Goal: Task Accomplishment & Management: Use online tool/utility

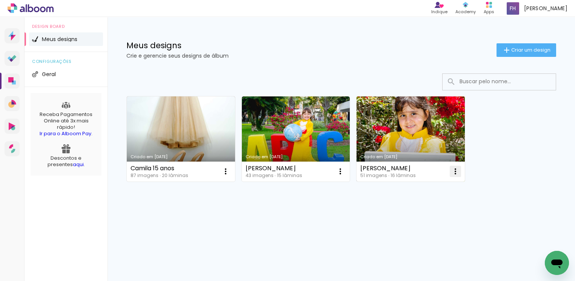
click at [456, 172] on iron-icon at bounding box center [455, 171] width 9 height 9
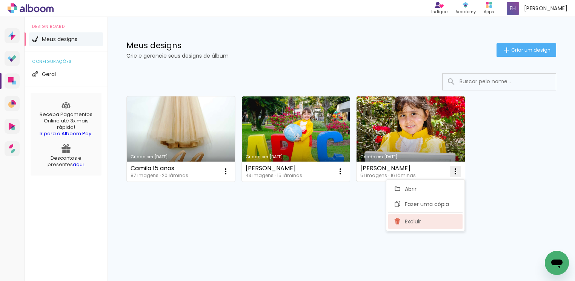
click at [408, 221] on span "Excluir" at bounding box center [413, 221] width 16 height 5
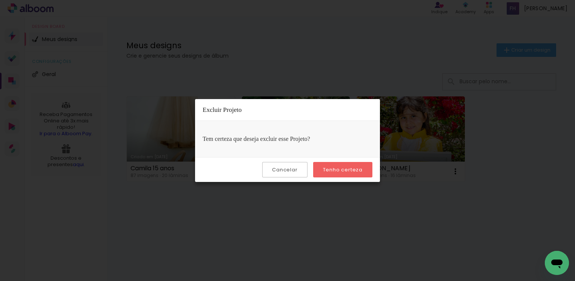
click at [0, 0] on slot "Tenho certeza" at bounding box center [0, 0] width 0 height 0
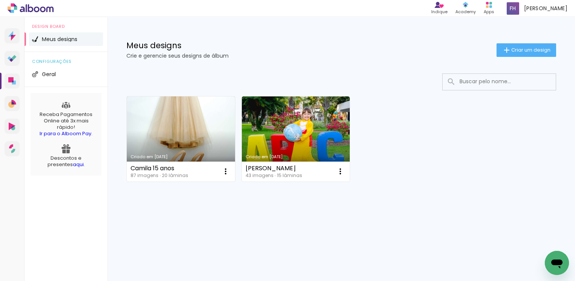
click at [353, 274] on div "Prosite Website + Landing pages Proof Sistema de seleção e venda de fotos Desig…" at bounding box center [287, 149] width 575 height 264
click at [198, 140] on link "Criado em [DATE]" at bounding box center [181, 139] width 108 height 85
click at [467, 85] on input at bounding box center [509, 81] width 107 height 15
click at [505, 46] on iron-icon at bounding box center [506, 50] width 9 height 9
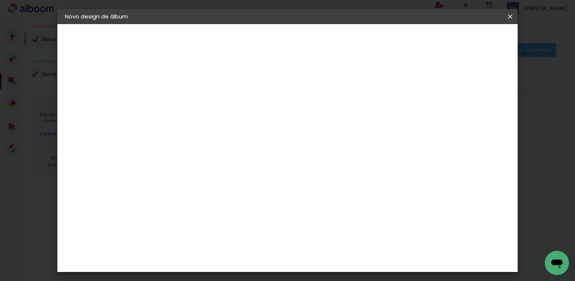
click at [188, 98] on input at bounding box center [188, 101] width 0 height 12
type input "g"
type input "Geni 80 anos"
type paper-input "Geni 80 anos"
click at [0, 0] on slot "Avançar" at bounding box center [0, 0] width 0 height 0
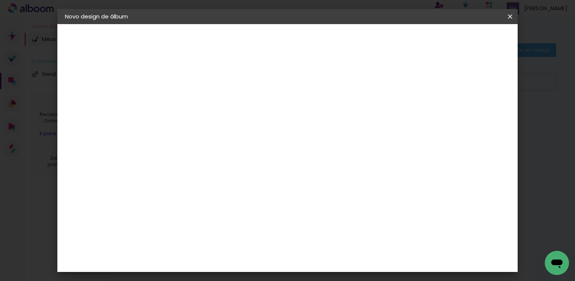
click at [202, 145] on input at bounding box center [207, 143] width 76 height 9
type input "sal"
type paper-input "sal"
click at [224, 226] on div "[PERSON_NAME]" at bounding box center [208, 229] width 50 height 6
click at [0, 0] on slot "Avançar" at bounding box center [0, 0] width 0 height 0
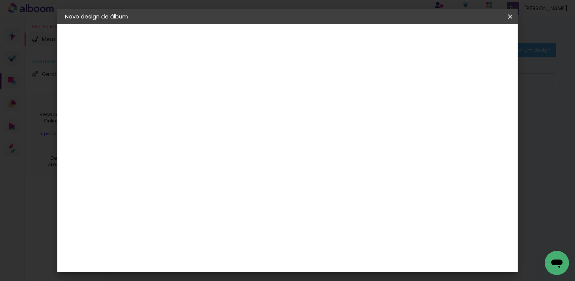
click at [239, 198] on span "25 × 30" at bounding box center [221, 205] width 35 height 15
click at [0, 0] on slot "Avançar" at bounding box center [0, 0] width 0 height 0
click at [459, 37] on span "Iniciar design" at bounding box center [442, 39] width 34 height 5
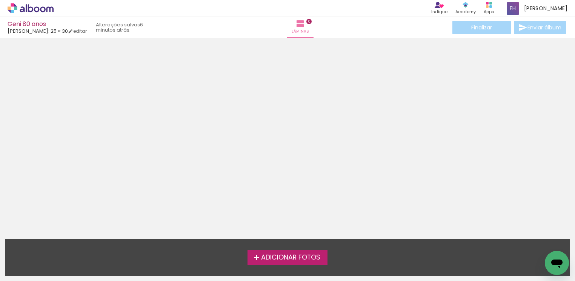
click at [286, 263] on label "Adicionar Fotos" at bounding box center [287, 257] width 80 height 14
click at [0, 0] on input "file" at bounding box center [0, 0] width 0 height 0
click at [311, 263] on label "Adicionar Fotos" at bounding box center [287, 257] width 80 height 14
click at [0, 0] on input "file" at bounding box center [0, 0] width 0 height 0
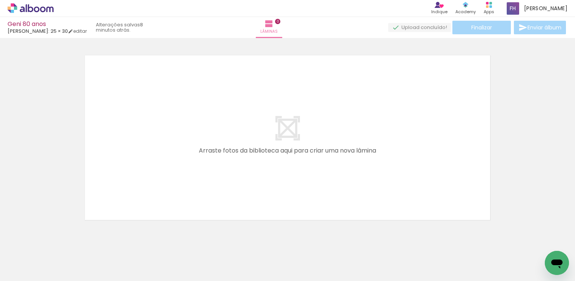
scroll to position [9, 0]
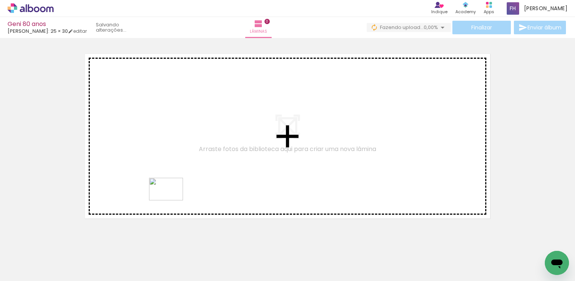
drag, startPoint x: 170, startPoint y: 247, endPoint x: 172, endPoint y: 201, distance: 46.4
click at [172, 201] on quentale-workspace at bounding box center [287, 140] width 575 height 281
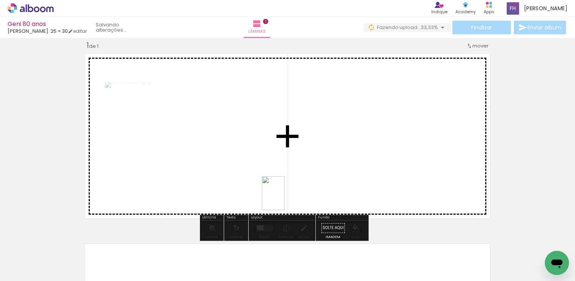
drag, startPoint x: 118, startPoint y: 263, endPoint x: 284, endPoint y: 199, distance: 178.3
click at [284, 199] on quentale-workspace at bounding box center [287, 140] width 575 height 281
drag, startPoint x: 81, startPoint y: 263, endPoint x: 256, endPoint y: 181, distance: 193.7
click at [256, 181] on quentale-workspace at bounding box center [287, 140] width 575 height 281
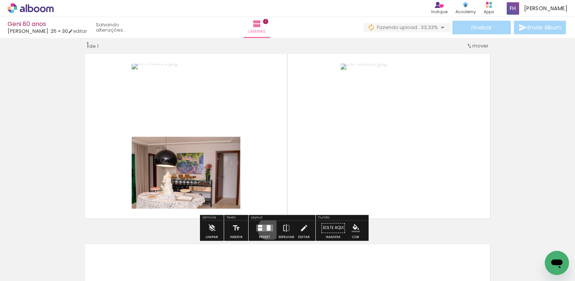
click at [267, 229] on div at bounding box center [268, 228] width 4 height 6
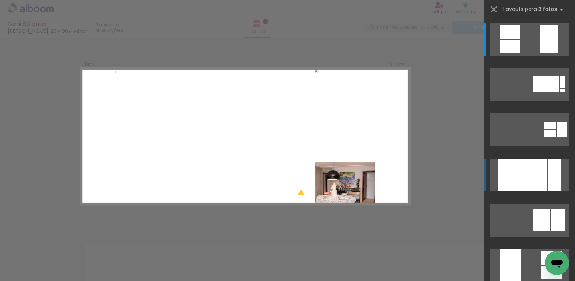
click at [542, 170] on div at bounding box center [522, 175] width 49 height 33
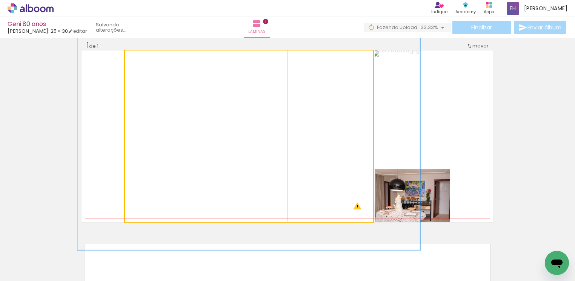
drag, startPoint x: 143, startPoint y: 61, endPoint x: 152, endPoint y: 61, distance: 8.7
type paper-slider "133"
click at [152, 61] on div at bounding box center [151, 58] width 12 height 12
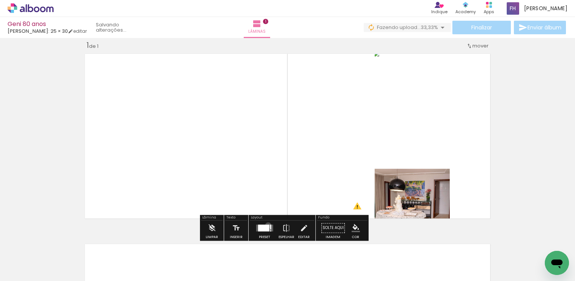
drag, startPoint x: 266, startPoint y: 226, endPoint x: 295, endPoint y: 203, distance: 36.8
click at [267, 223] on div at bounding box center [264, 228] width 20 height 15
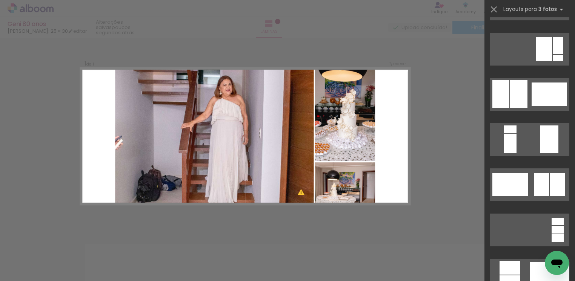
scroll to position [2285, 0]
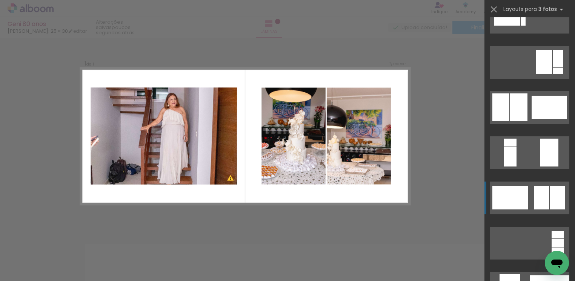
click at [550, 204] on div at bounding box center [557, 197] width 15 height 23
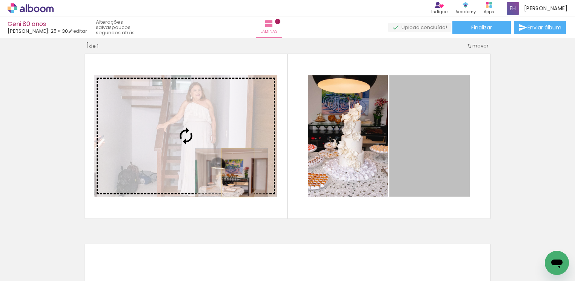
drag, startPoint x: 424, startPoint y: 165, endPoint x: 233, endPoint y: 173, distance: 191.0
click at [0, 0] on slot at bounding box center [0, 0] width 0 height 0
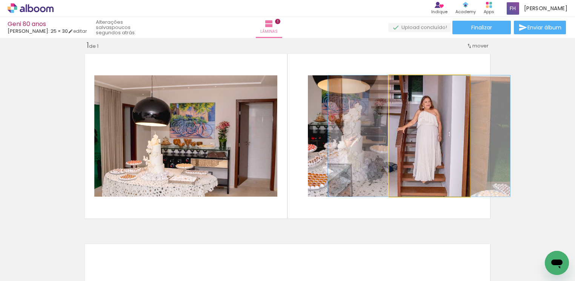
drag, startPoint x: 440, startPoint y: 130, endPoint x: 429, endPoint y: 132, distance: 10.7
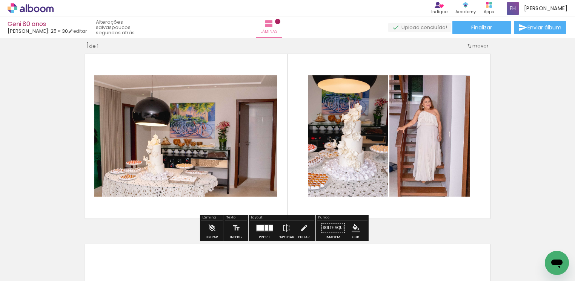
click at [233, 149] on quentale-photo at bounding box center [185, 135] width 183 height 121
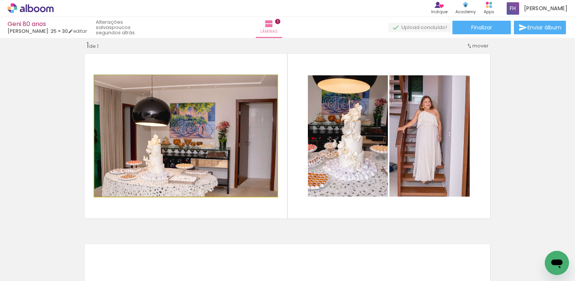
click at [189, 84] on quentale-photo at bounding box center [185, 135] width 183 height 121
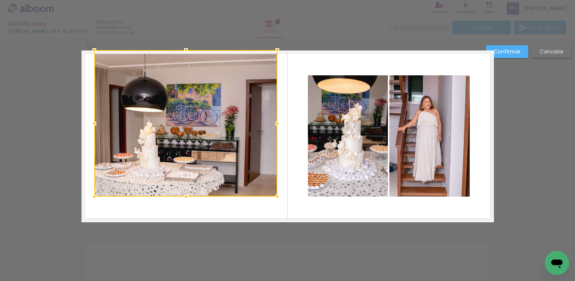
drag, startPoint x: 183, startPoint y: 75, endPoint x: 186, endPoint y: 51, distance: 24.4
click at [186, 51] on div at bounding box center [185, 50] width 15 height 15
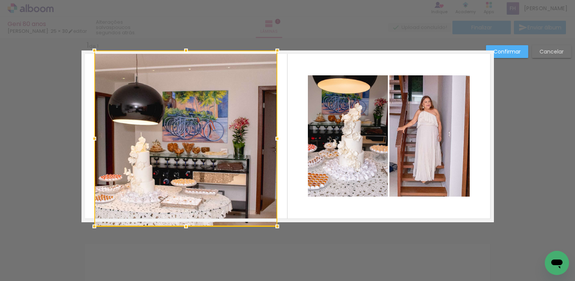
drag, startPoint x: 178, startPoint y: 198, endPoint x: 178, endPoint y: 226, distance: 27.5
click at [178, 226] on div at bounding box center [185, 226] width 15 height 15
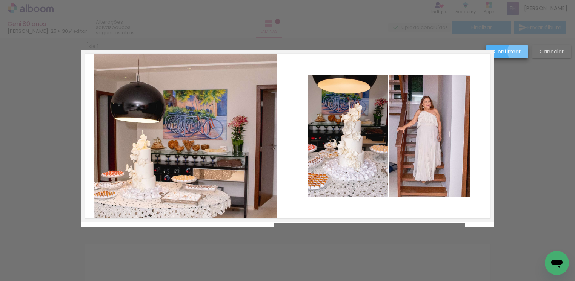
click at [0, 0] on slot "Confirmar" at bounding box center [0, 0] width 0 height 0
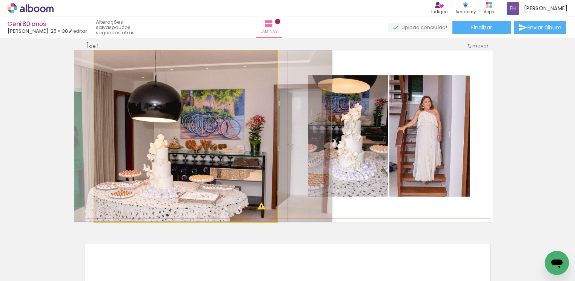
drag, startPoint x: 189, startPoint y: 135, endPoint x: 207, endPoint y: 125, distance: 19.9
click at [94, 122] on quentale-photo at bounding box center [185, 137] width 183 height 172
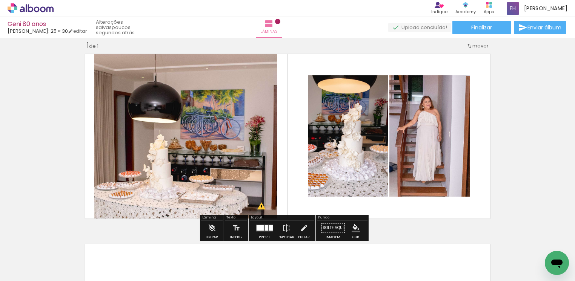
click at [101, 136] on quentale-photo at bounding box center [185, 137] width 183 height 172
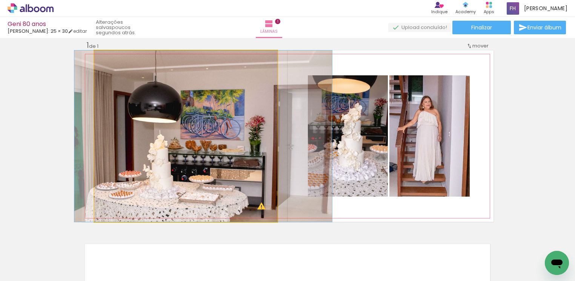
click at [101, 136] on quentale-photo at bounding box center [185, 137] width 183 height 172
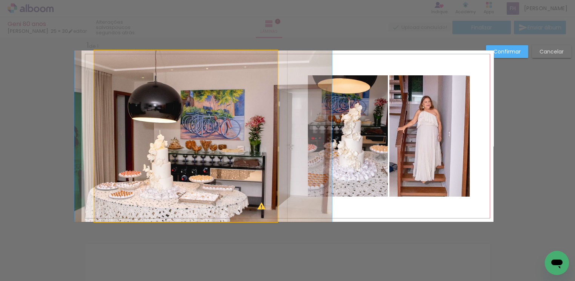
click at [101, 135] on quentale-photo at bounding box center [185, 137] width 183 height 172
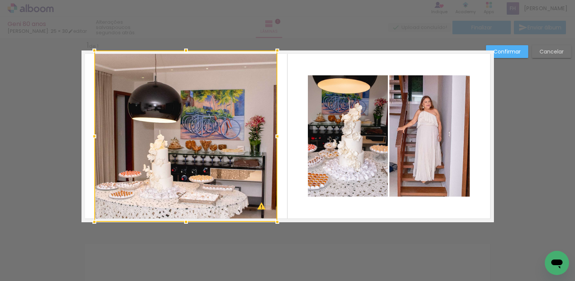
click at [101, 135] on div at bounding box center [185, 137] width 183 height 172
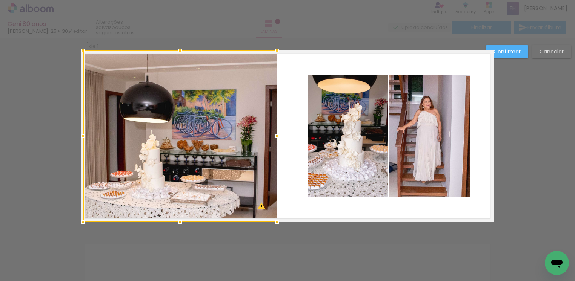
drag, startPoint x: 95, startPoint y: 135, endPoint x: 83, endPoint y: 134, distance: 11.4
click at [83, 134] on div at bounding box center [82, 136] width 15 height 15
click at [0, 0] on slot "Confirmar" at bounding box center [0, 0] width 0 height 0
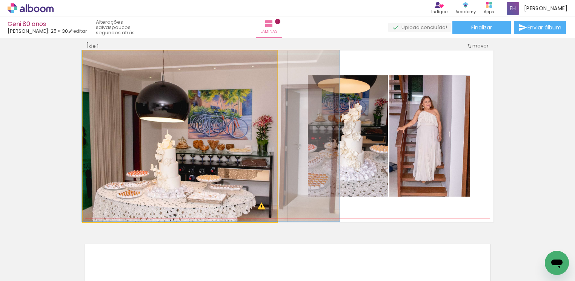
drag, startPoint x: 215, startPoint y: 146, endPoint x: 231, endPoint y: 144, distance: 16.0
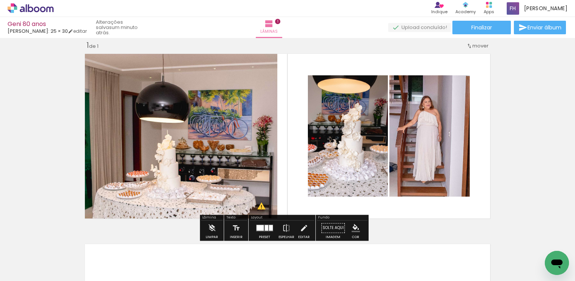
click at [33, 272] on span "Adicionar Fotos" at bounding box center [26, 271] width 23 height 8
click at [0, 0] on input "file" at bounding box center [0, 0] width 0 height 0
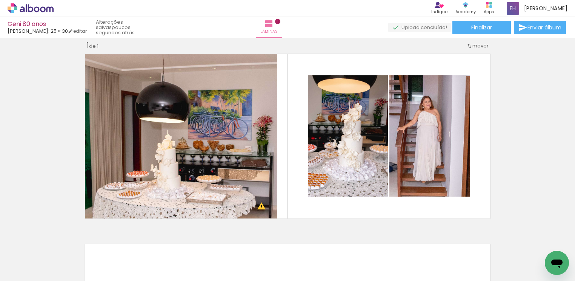
scroll to position [0, 0]
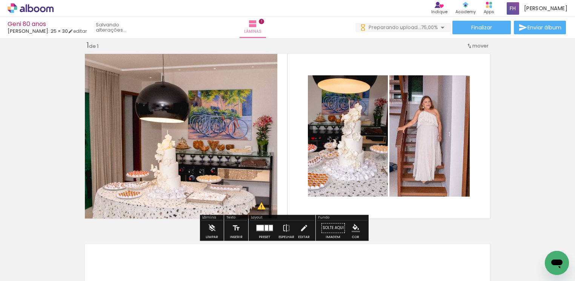
click at [40, 259] on iron-icon at bounding box center [38, 259] width 6 height 6
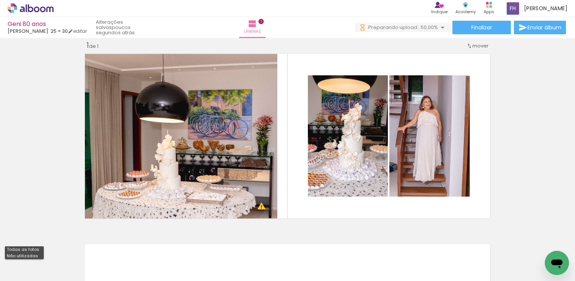
click at [0, 0] on slot "Não utilizadas" at bounding box center [0, 0] width 0 height 0
type input "Não utilizadas"
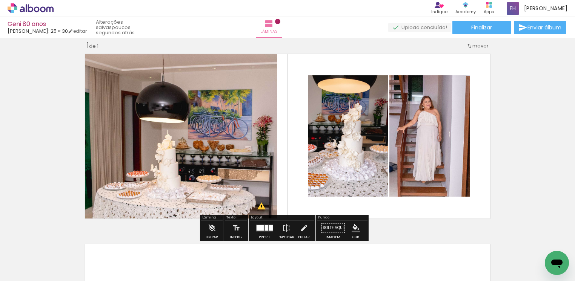
click at [38, 272] on span "Adicionar Fotos" at bounding box center [26, 271] width 23 height 8
click at [0, 0] on input "file" at bounding box center [0, 0] width 0 height 0
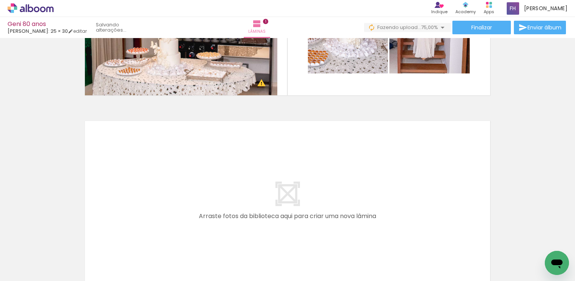
scroll to position [134, 0]
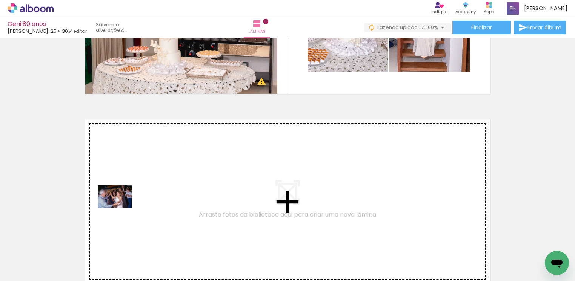
drag, startPoint x: 82, startPoint y: 252, endPoint x: 120, endPoint y: 208, distance: 58.0
click at [120, 208] on quentale-workspace at bounding box center [287, 140] width 575 height 281
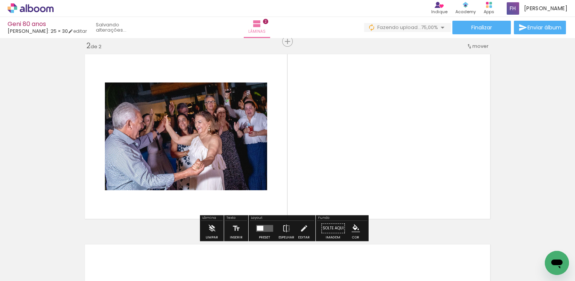
scroll to position [200, 0]
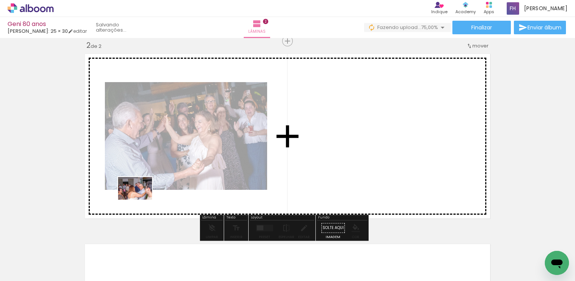
drag, startPoint x: 116, startPoint y: 220, endPoint x: 141, endPoint y: 200, distance: 32.2
click at [141, 200] on quentale-workspace at bounding box center [287, 140] width 575 height 281
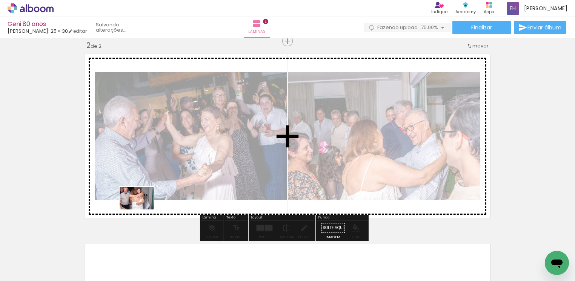
drag, startPoint x: 125, startPoint y: 222, endPoint x: 142, endPoint y: 210, distance: 21.0
click at [142, 210] on quentale-workspace at bounding box center [287, 140] width 575 height 281
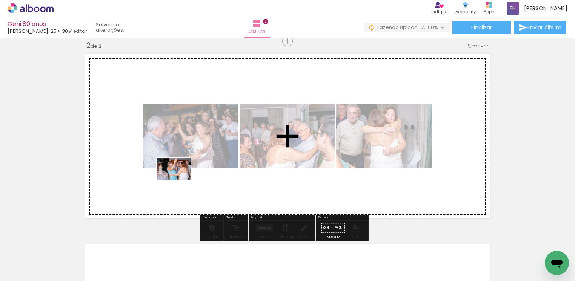
drag, startPoint x: 62, startPoint y: 262, endPoint x: 180, endPoint y: 180, distance: 142.8
click at [180, 180] on quentale-workspace at bounding box center [287, 140] width 575 height 281
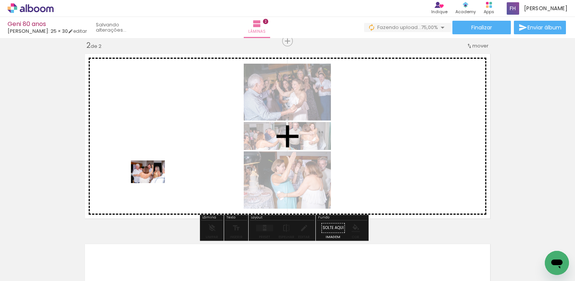
drag, startPoint x: 86, startPoint y: 259, endPoint x: 154, endPoint y: 183, distance: 102.0
click at [154, 183] on quentale-workspace at bounding box center [287, 140] width 575 height 281
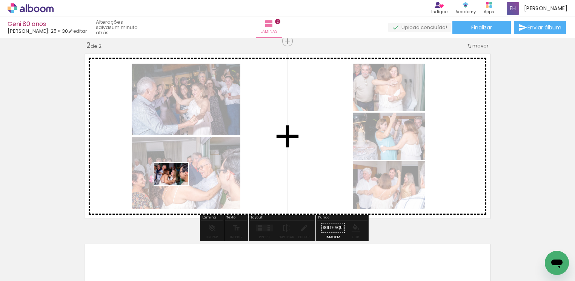
click at [177, 186] on quentale-workspace at bounding box center [287, 140] width 575 height 281
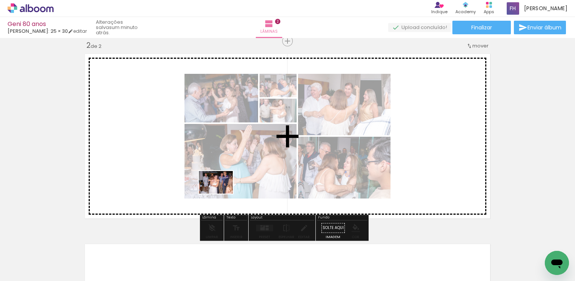
drag, startPoint x: 87, startPoint y: 260, endPoint x: 221, endPoint y: 194, distance: 150.1
click at [221, 194] on quentale-workspace at bounding box center [287, 140] width 575 height 281
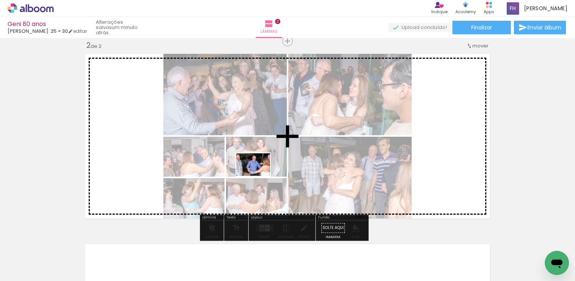
drag, startPoint x: 84, startPoint y: 261, endPoint x: 259, endPoint y: 176, distance: 193.7
click at [259, 176] on quentale-workspace at bounding box center [287, 140] width 575 height 281
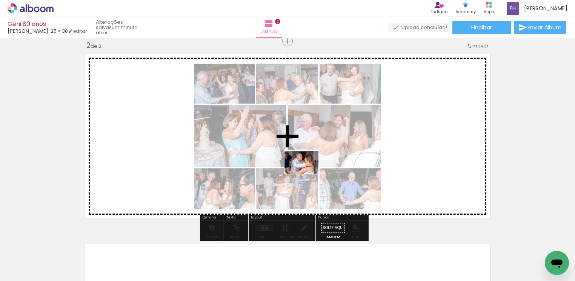
drag, startPoint x: 84, startPoint y: 256, endPoint x: 307, endPoint y: 174, distance: 237.6
click at [307, 174] on quentale-workspace at bounding box center [287, 140] width 575 height 281
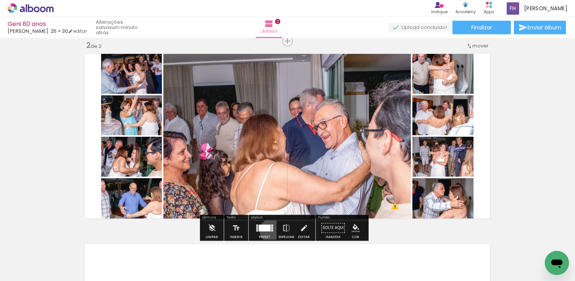
click at [271, 231] on div at bounding box center [272, 230] width 2 height 1
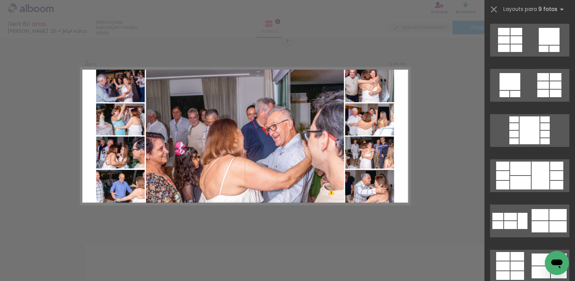
scroll to position [509, 0]
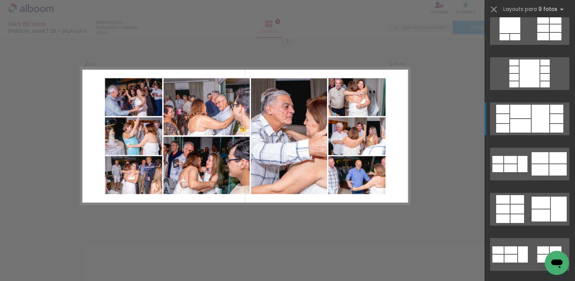
click at [537, 125] on div at bounding box center [540, 119] width 18 height 28
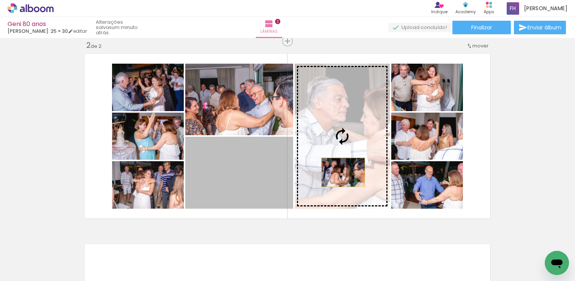
drag, startPoint x: 241, startPoint y: 187, endPoint x: 339, endPoint y: 172, distance: 99.2
click at [0, 0] on slot at bounding box center [0, 0] width 0 height 0
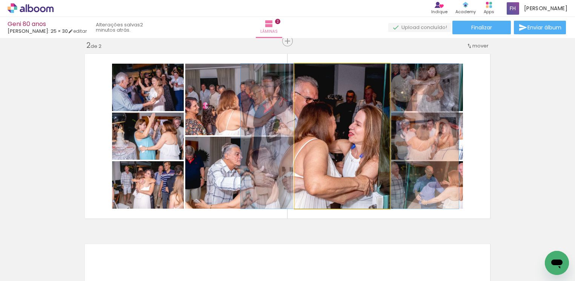
drag, startPoint x: 341, startPoint y: 162, endPoint x: 349, endPoint y: 164, distance: 7.7
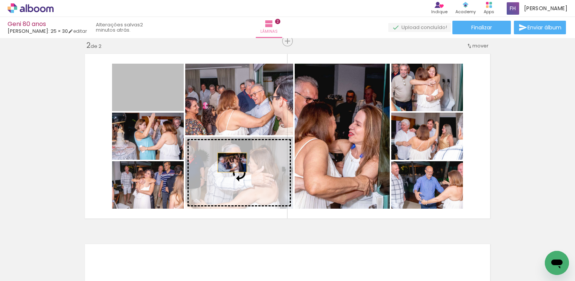
drag, startPoint x: 153, startPoint y: 92, endPoint x: 228, endPoint y: 163, distance: 103.0
click at [0, 0] on slot at bounding box center [0, 0] width 0 height 0
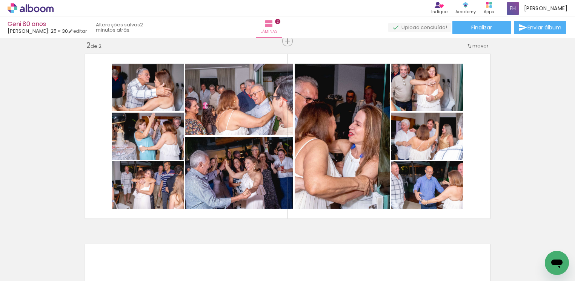
click at [40, 272] on paper-button "Adicionar Fotos" at bounding box center [23, 271] width 37 height 12
click at [0, 0] on input "file" at bounding box center [0, 0] width 0 height 0
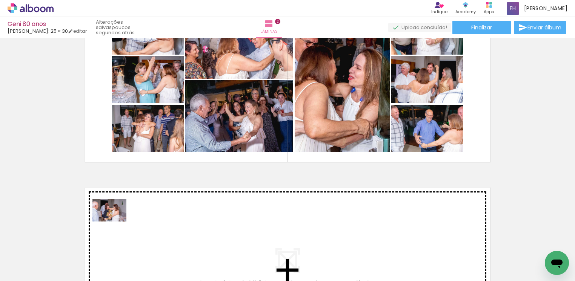
drag, startPoint x: 87, startPoint y: 249, endPoint x: 115, endPoint y: 222, distance: 39.5
click at [115, 222] on quentale-workspace at bounding box center [287, 140] width 575 height 281
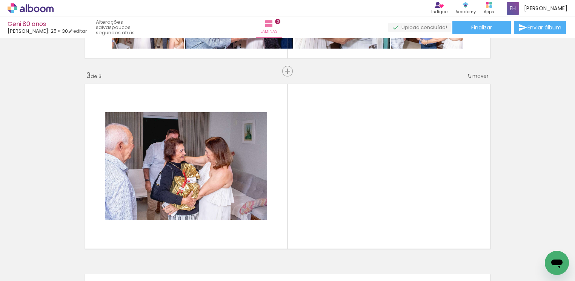
scroll to position [390, 0]
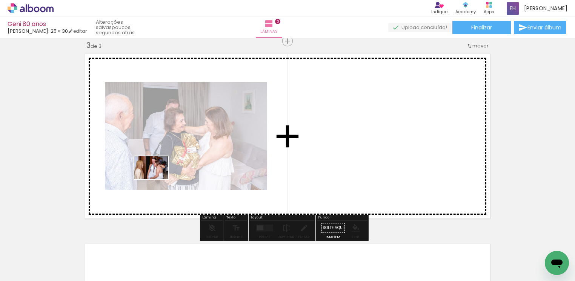
drag, startPoint x: 89, startPoint y: 262, endPoint x: 157, endPoint y: 179, distance: 107.2
click at [157, 179] on quentale-workspace at bounding box center [287, 140] width 575 height 281
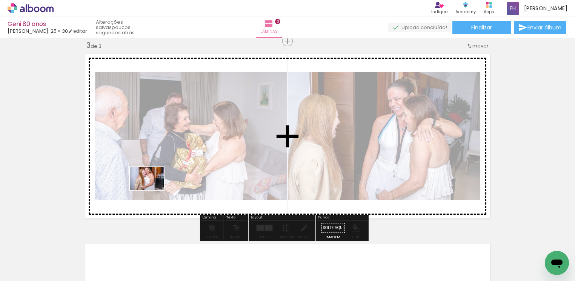
drag, startPoint x: 134, startPoint y: 208, endPoint x: 152, endPoint y: 190, distance: 25.3
click at [152, 190] on quentale-workspace at bounding box center [287, 140] width 575 height 281
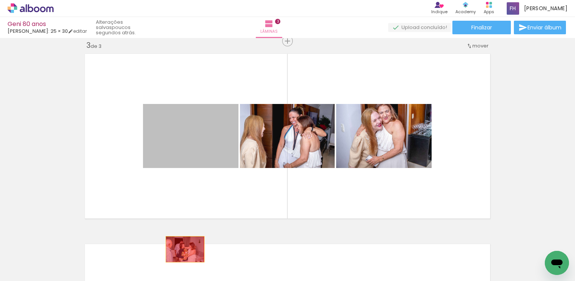
drag, startPoint x: 185, startPoint y: 153, endPoint x: 181, endPoint y: 249, distance: 96.3
click at [181, 249] on quentale-workspace at bounding box center [287, 140] width 575 height 281
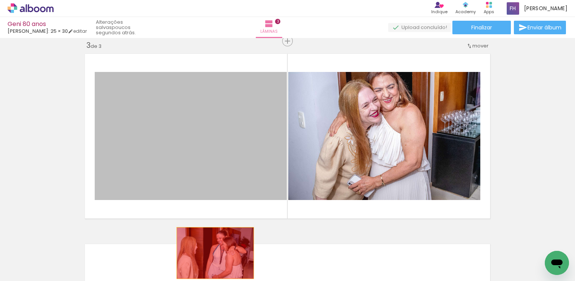
drag, startPoint x: 206, startPoint y: 118, endPoint x: 211, endPoint y: 253, distance: 135.1
click at [211, 253] on quentale-workspace at bounding box center [287, 140] width 575 height 281
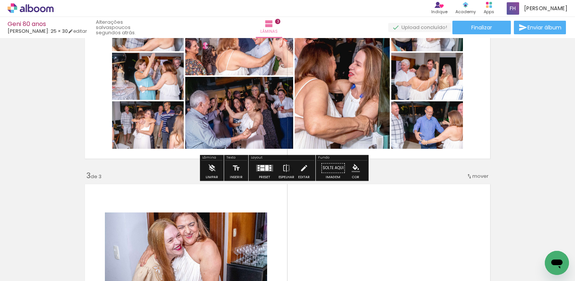
scroll to position [277, 0]
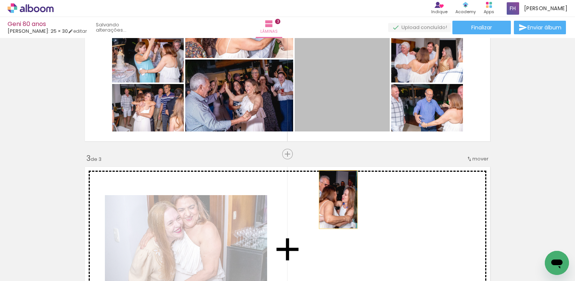
drag, startPoint x: 331, startPoint y: 102, endPoint x: 334, endPoint y: 200, distance: 97.7
click at [334, 200] on div "Inserir lâmina 1 de 3 Inserir lâmina 2 de 3 Inserir lâmina 3 de 3 O Designbox p…" at bounding box center [287, 145] width 575 height 762
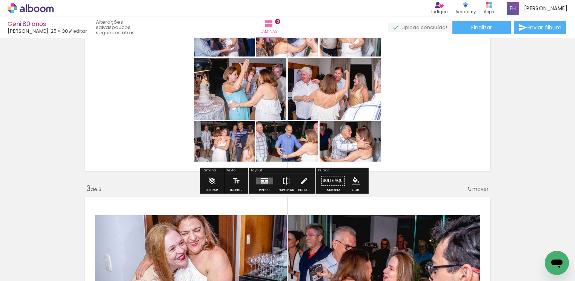
scroll to position [221, 0]
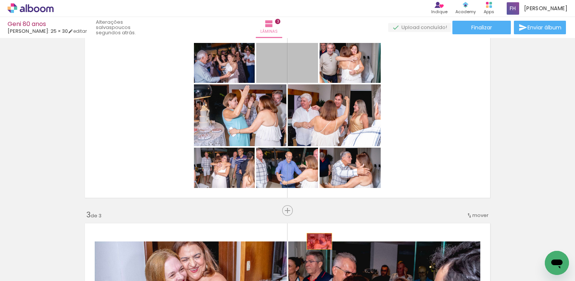
drag, startPoint x: 295, startPoint y: 74, endPoint x: 315, endPoint y: 241, distance: 168.2
click at [315, 241] on quentale-workspace at bounding box center [287, 140] width 575 height 281
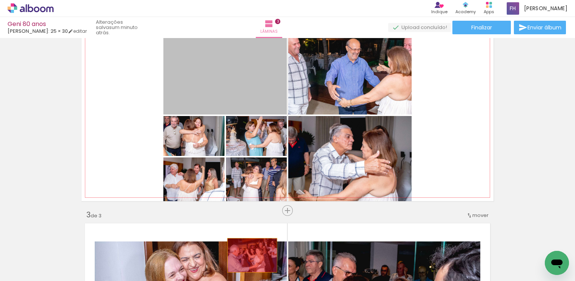
drag, startPoint x: 230, startPoint y: 79, endPoint x: 248, endPoint y: 255, distance: 177.0
click at [248, 255] on quentale-workspace at bounding box center [287, 140] width 575 height 281
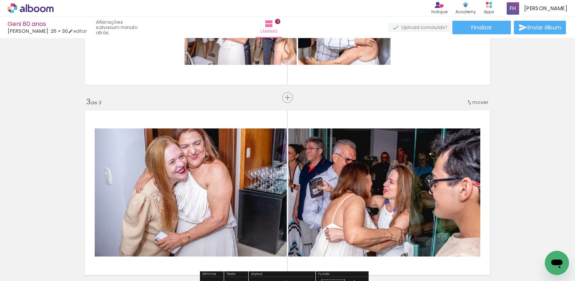
scroll to position [390, 0]
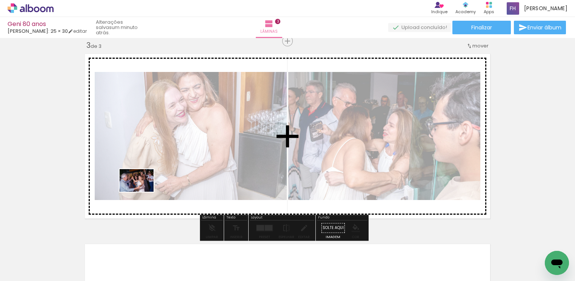
drag, startPoint x: 86, startPoint y: 262, endPoint x: 142, endPoint y: 192, distance: 90.1
click at [142, 192] on quentale-workspace at bounding box center [287, 140] width 575 height 281
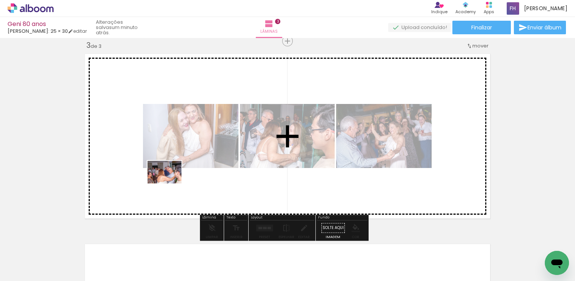
drag, startPoint x: 85, startPoint y: 259, endPoint x: 170, endPoint y: 184, distance: 113.6
click at [170, 184] on quentale-workspace at bounding box center [287, 140] width 575 height 281
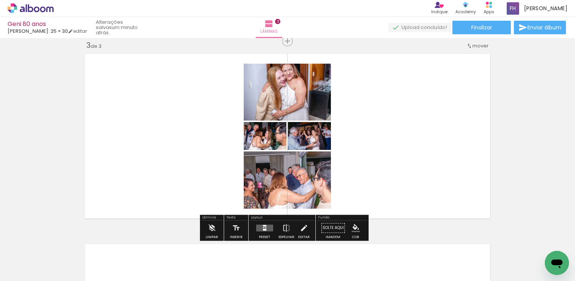
click at [256, 228] on quentale-layouter at bounding box center [264, 228] width 17 height 7
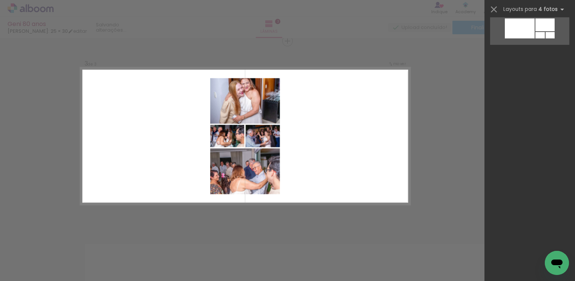
scroll to position [0, 0]
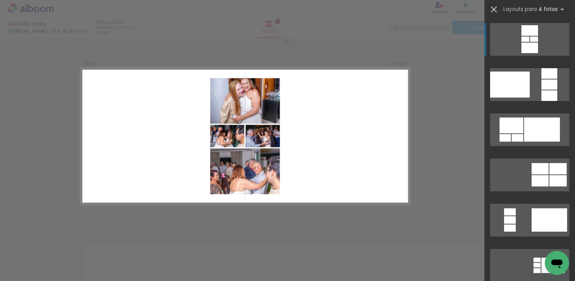
click at [495, 9] on iron-icon at bounding box center [493, 9] width 11 height 11
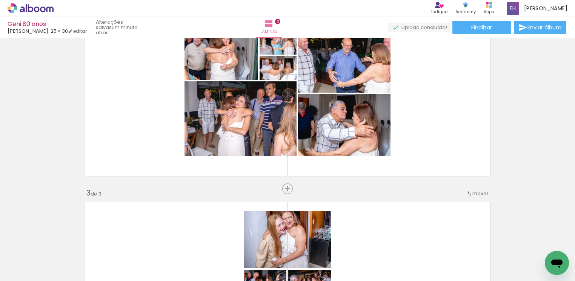
scroll to position [221, 0]
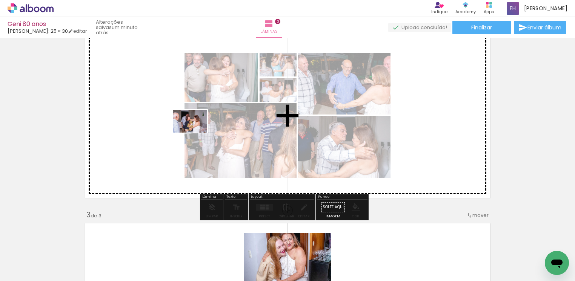
drag, startPoint x: 111, startPoint y: 218, endPoint x: 196, endPoint y: 133, distance: 119.7
click at [196, 133] on quentale-workspace at bounding box center [287, 140] width 575 height 281
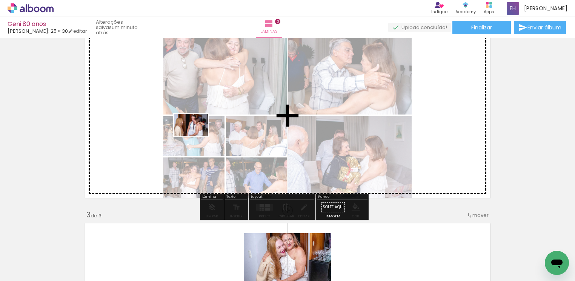
drag, startPoint x: 74, startPoint y: 261, endPoint x: 197, endPoint y: 137, distance: 174.4
click at [197, 137] on quentale-workspace at bounding box center [287, 140] width 575 height 281
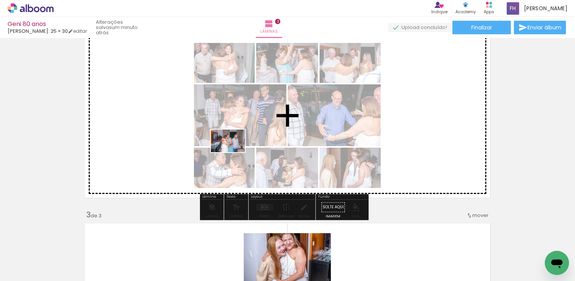
drag, startPoint x: 93, startPoint y: 252, endPoint x: 233, endPoint y: 152, distance: 172.0
click at [233, 152] on quentale-workspace at bounding box center [287, 140] width 575 height 281
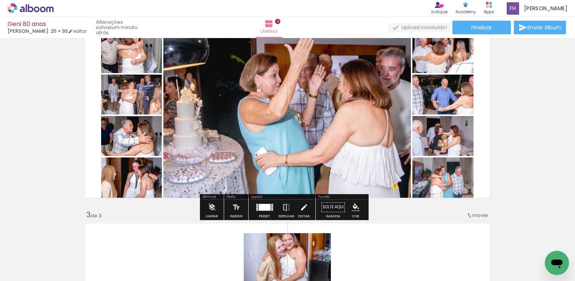
click at [267, 208] on div at bounding box center [264, 207] width 12 height 7
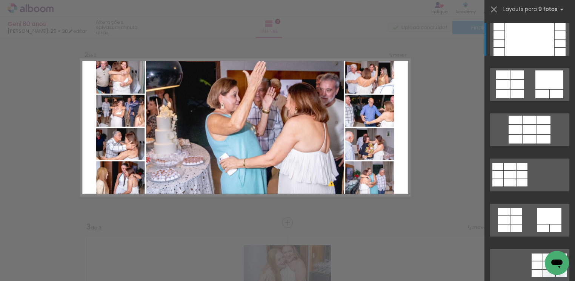
scroll to position [200, 0]
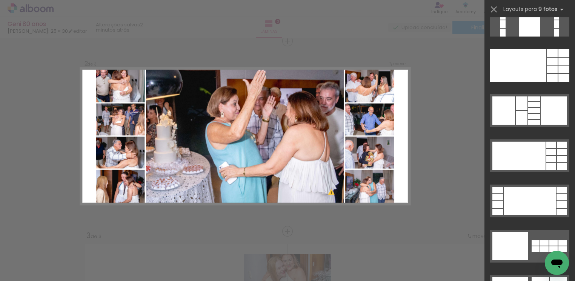
scroll to position [1867, 0]
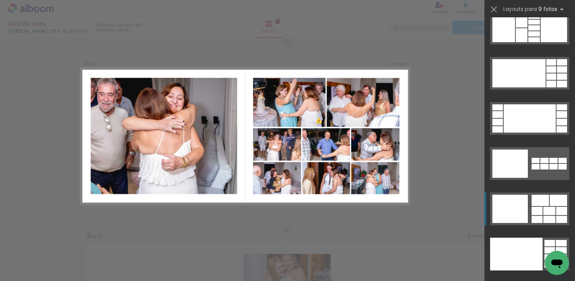
click at [544, 218] on div at bounding box center [549, 219] width 12 height 7
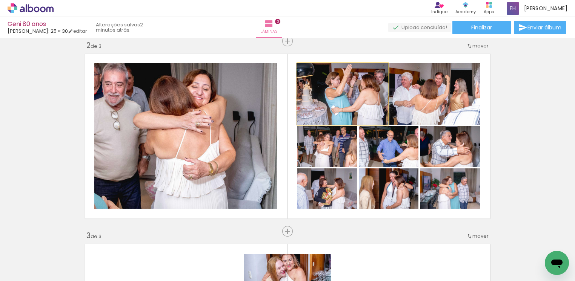
click at [357, 102] on quentale-photo at bounding box center [342, 93] width 91 height 61
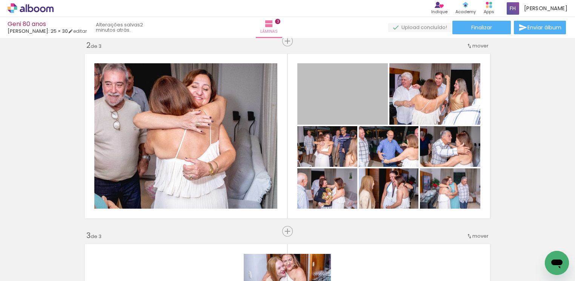
drag, startPoint x: 351, startPoint y: 99, endPoint x: 359, endPoint y: 295, distance: 195.9
click at [359, 281] on html "link( href="../../bower_components/polymer/polymer.html" rel="import" ) picture…" at bounding box center [287, 140] width 575 height 281
drag, startPoint x: 376, startPoint y: 95, endPoint x: 377, endPoint y: 271, distance: 175.4
click at [377, 271] on quentale-workspace at bounding box center [287, 140] width 575 height 281
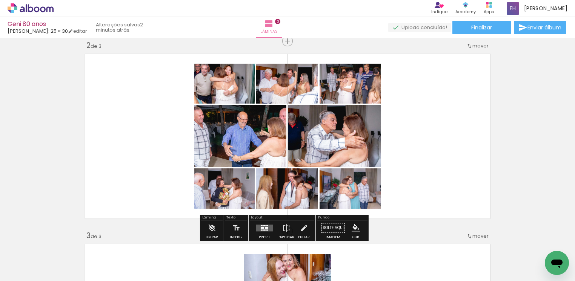
click at [266, 222] on div at bounding box center [264, 228] width 20 height 15
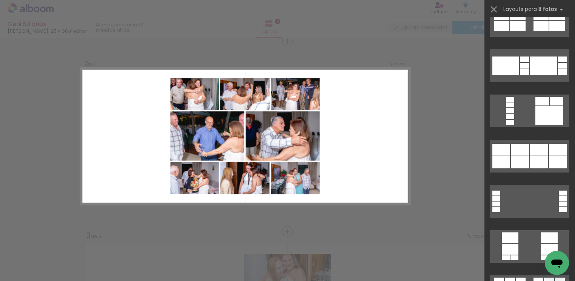
scroll to position [622, 0]
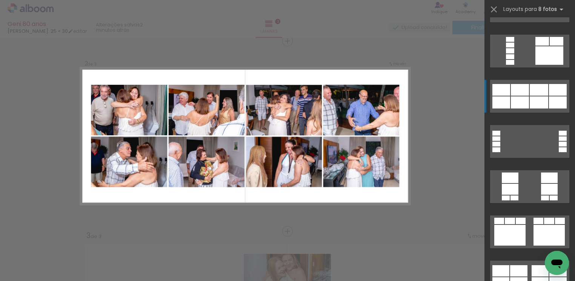
click at [549, 107] on div at bounding box center [558, 103] width 18 height 12
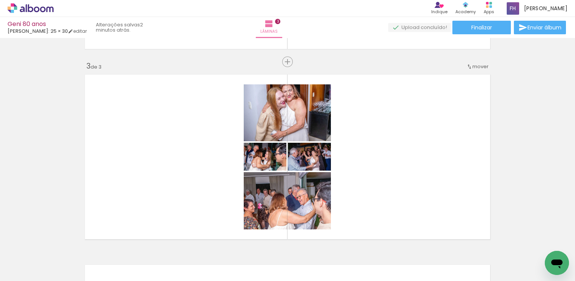
scroll to position [426, 0]
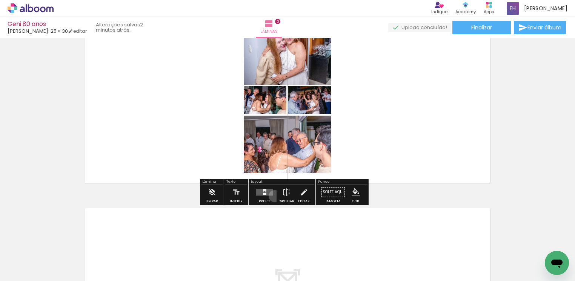
click at [273, 196] on paper-button "Preset" at bounding box center [264, 194] width 24 height 19
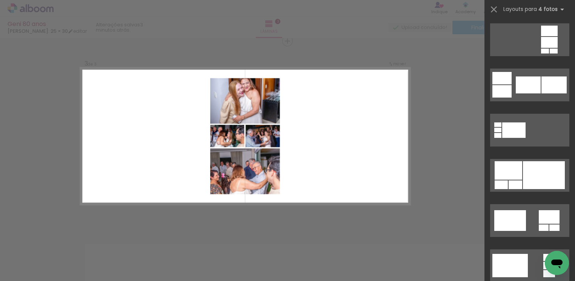
scroll to position [2093, 0]
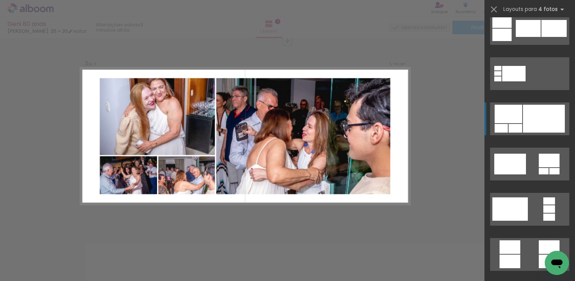
click at [547, 124] on div at bounding box center [544, 119] width 42 height 28
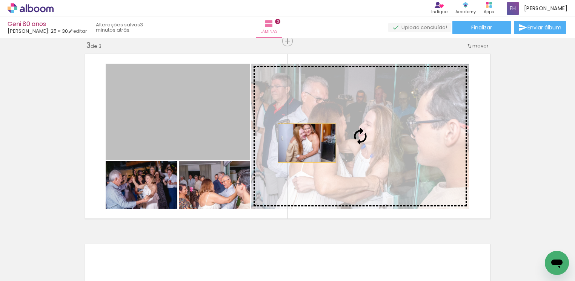
drag, startPoint x: 211, startPoint y: 129, endPoint x: 302, endPoint y: 143, distance: 92.3
click at [0, 0] on slot at bounding box center [0, 0] width 0 height 0
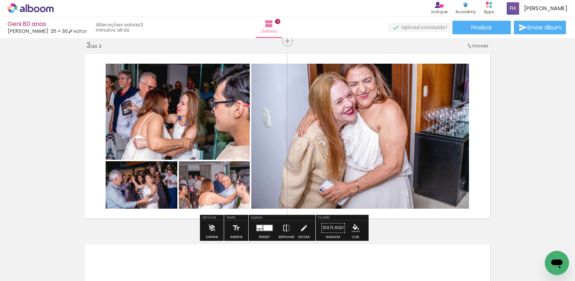
click at [261, 228] on quentale-layouter at bounding box center [264, 228] width 17 height 7
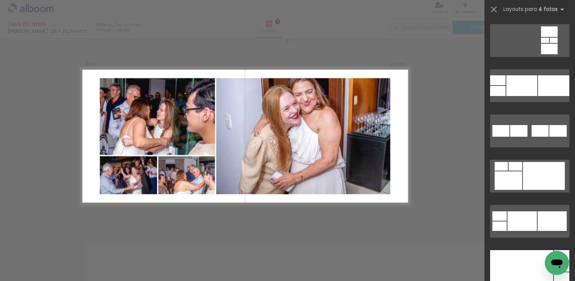
scroll to position [3304, 0]
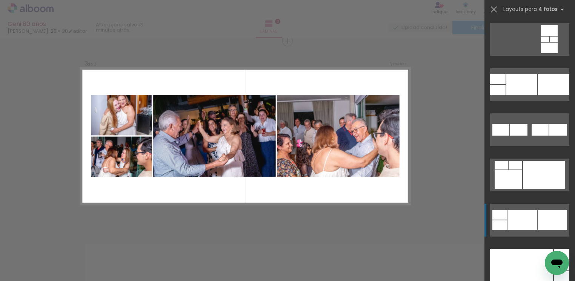
click at [546, 222] on div at bounding box center [551, 220] width 29 height 20
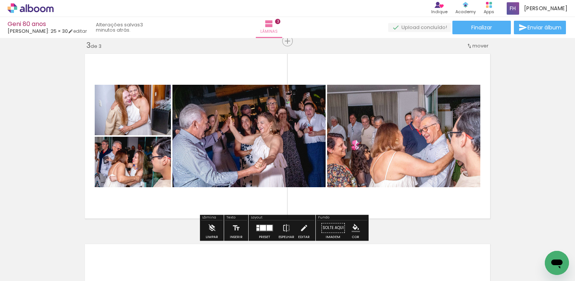
click at [60, 241] on iron-icon at bounding box center [59, 241] width 8 height 8
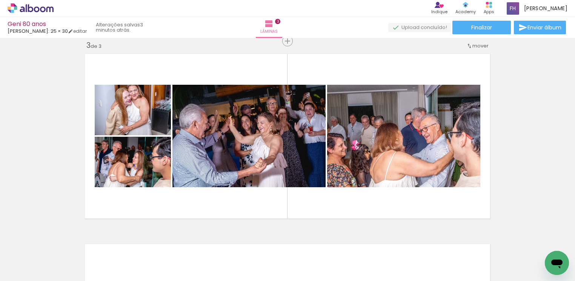
click at [37, 273] on span "Adicionar Fotos" at bounding box center [26, 277] width 23 height 8
click at [0, 0] on input "file" at bounding box center [0, 0] width 0 height 0
click at [35, 277] on paper-button "Adicionar Fotos" at bounding box center [23, 271] width 37 height 12
click at [0, 0] on input "file" at bounding box center [0, 0] width 0 height 0
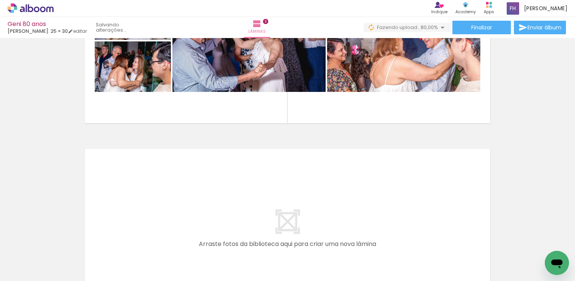
scroll to position [490, 0]
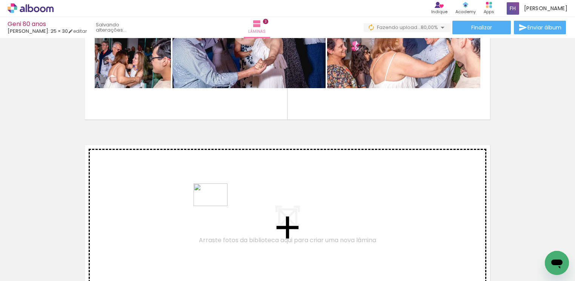
drag, startPoint x: 204, startPoint y: 254, endPoint x: 216, endPoint y: 206, distance: 49.0
click at [216, 206] on quentale-workspace at bounding box center [287, 140] width 575 height 281
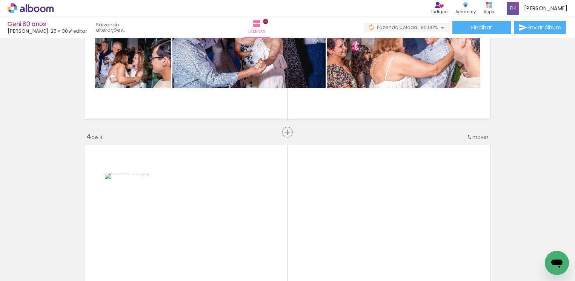
scroll to position [580, 0]
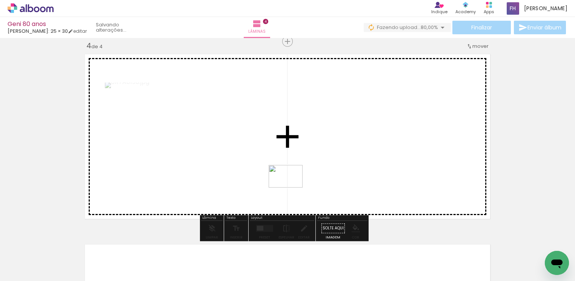
drag, startPoint x: 214, startPoint y: 266, endPoint x: 291, endPoint y: 188, distance: 109.9
click at [291, 188] on quentale-workspace at bounding box center [287, 140] width 575 height 281
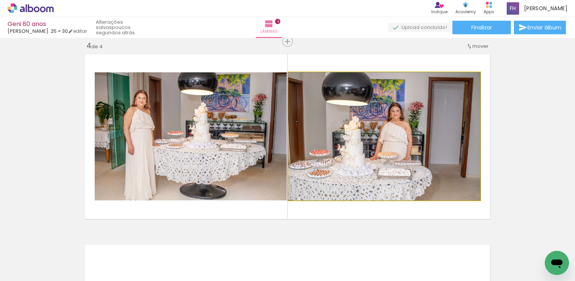
click at [379, 158] on quentale-photo at bounding box center [384, 136] width 192 height 128
click at [383, 116] on quentale-photo at bounding box center [384, 136] width 192 height 128
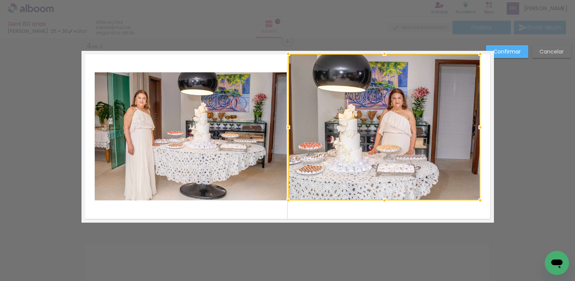
drag, startPoint x: 379, startPoint y: 75, endPoint x: 381, endPoint y: 57, distance: 18.1
click at [381, 57] on div at bounding box center [384, 53] width 15 height 15
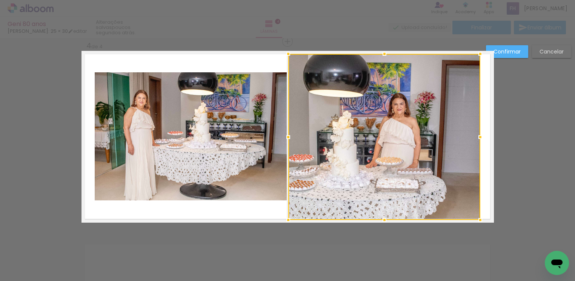
drag, startPoint x: 378, startPoint y: 197, endPoint x: 388, endPoint y: 217, distance: 22.1
click at [388, 217] on div at bounding box center [384, 137] width 192 height 166
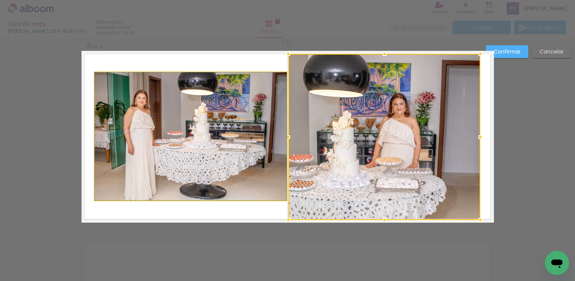
click at [207, 155] on quentale-photo at bounding box center [191, 136] width 192 height 128
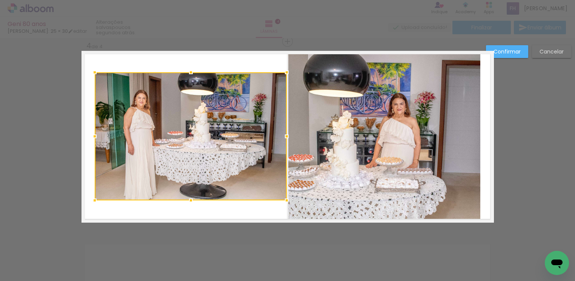
click at [207, 155] on div at bounding box center [191, 136] width 192 height 128
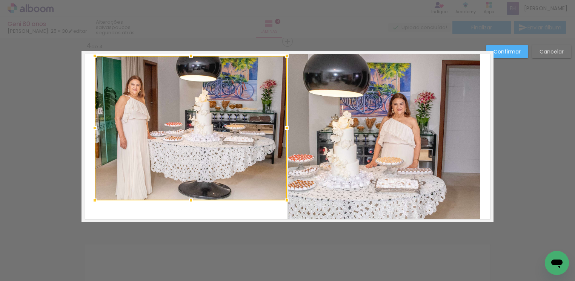
drag, startPoint x: 182, startPoint y: 76, endPoint x: 184, endPoint y: 59, distance: 17.5
click at [184, 59] on div at bounding box center [190, 55] width 15 height 15
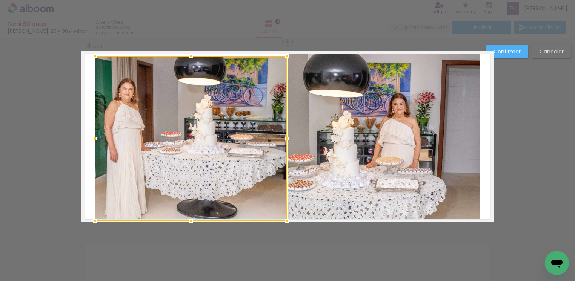
drag, startPoint x: 185, startPoint y: 201, endPoint x: 185, endPoint y: 220, distance: 18.1
click at [185, 220] on div at bounding box center [190, 221] width 15 height 15
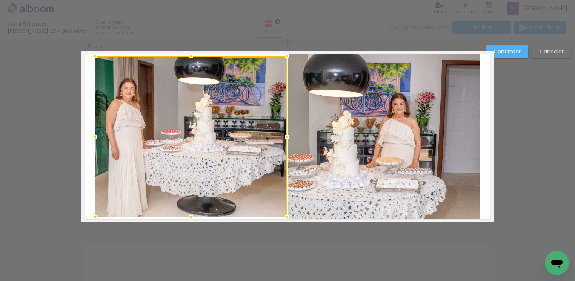
click at [184, 223] on div at bounding box center [190, 217] width 15 height 15
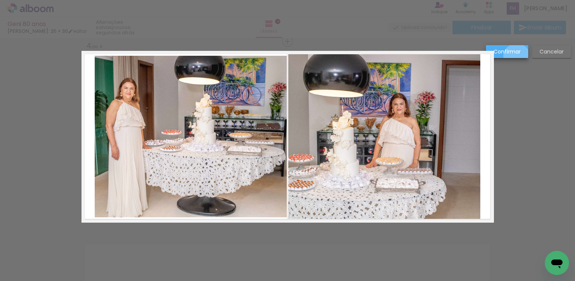
click at [517, 57] on paper-button "Confirmar" at bounding box center [507, 51] width 42 height 13
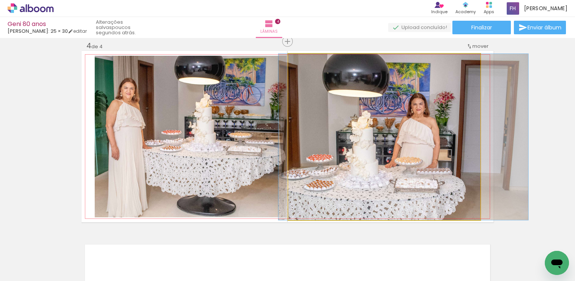
drag, startPoint x: 354, startPoint y: 143, endPoint x: 373, endPoint y: 142, distance: 19.3
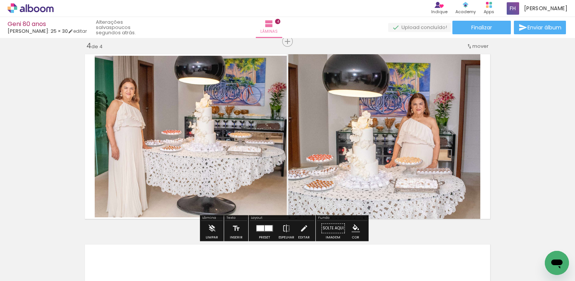
click at [32, 273] on span "Adicionar Fotos" at bounding box center [26, 277] width 23 height 8
click at [0, 0] on input "file" at bounding box center [0, 0] width 0 height 0
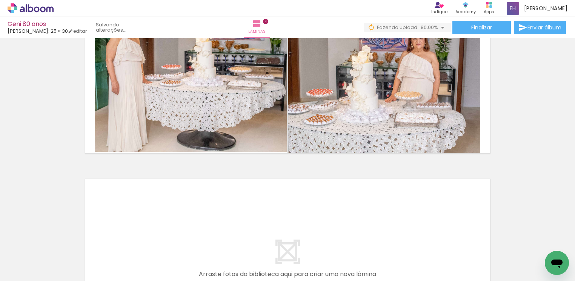
scroll to position [671, 0]
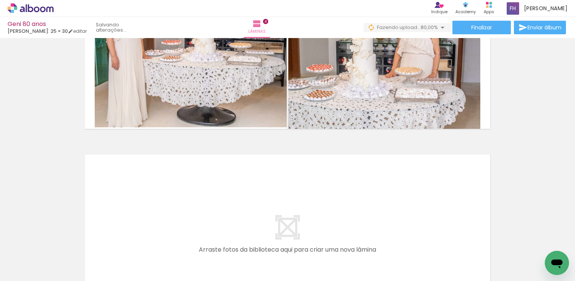
click at [35, 273] on span "Adicionar Fotos" at bounding box center [26, 277] width 23 height 8
click at [0, 0] on input "file" at bounding box center [0, 0] width 0 height 0
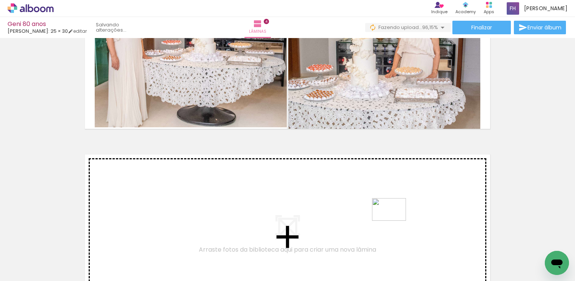
drag, startPoint x: 422, startPoint y: 260, endPoint x: 395, endPoint y: 221, distance: 47.4
click at [395, 221] on quentale-workspace at bounding box center [287, 140] width 575 height 281
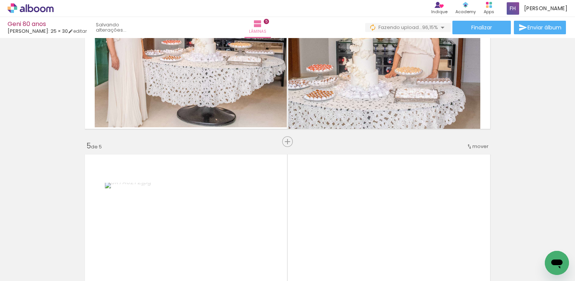
scroll to position [771, 0]
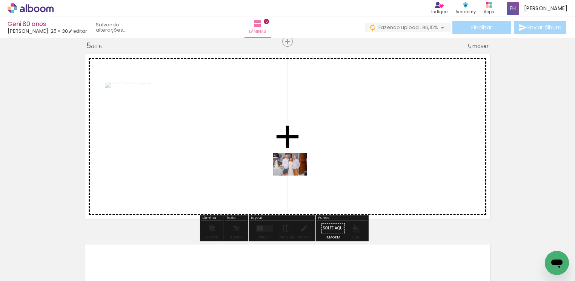
drag, startPoint x: 168, startPoint y: 265, endPoint x: 295, endPoint y: 176, distance: 155.2
click at [295, 176] on quentale-workspace at bounding box center [287, 140] width 575 height 281
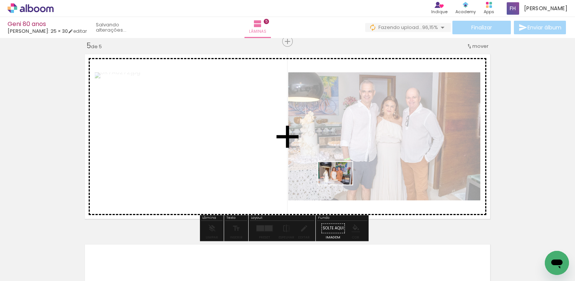
drag, startPoint x: 330, startPoint y: 259, endPoint x: 341, endPoint y: 185, distance: 75.5
click at [341, 185] on quentale-workspace at bounding box center [287, 140] width 575 height 281
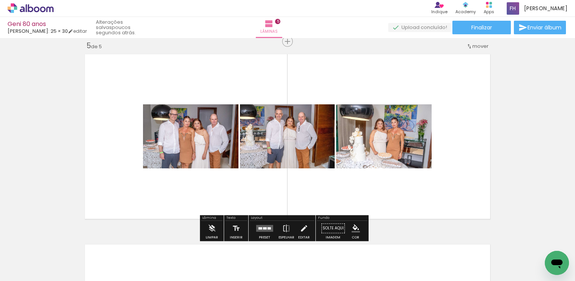
click at [71, 254] on div at bounding box center [75, 256] width 37 height 25
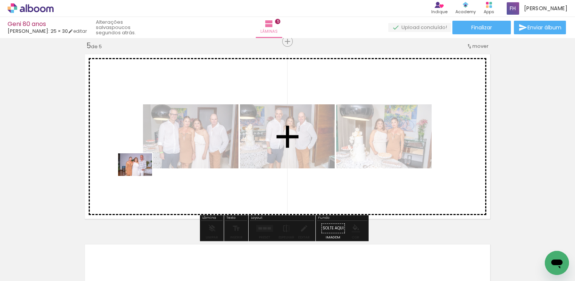
drag, startPoint x: 73, startPoint y: 259, endPoint x: 141, endPoint y: 176, distance: 106.9
click at [141, 176] on quentale-workspace at bounding box center [287, 140] width 575 height 281
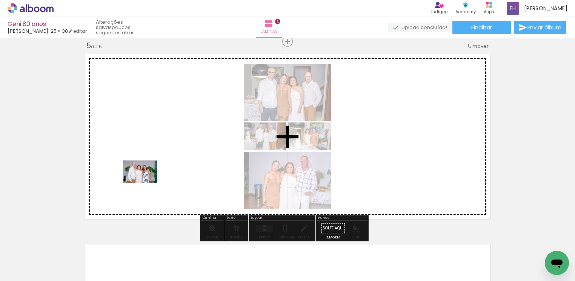
drag, startPoint x: 82, startPoint y: 254, endPoint x: 146, endPoint y: 183, distance: 95.1
click at [146, 183] on quentale-workspace at bounding box center [287, 140] width 575 height 281
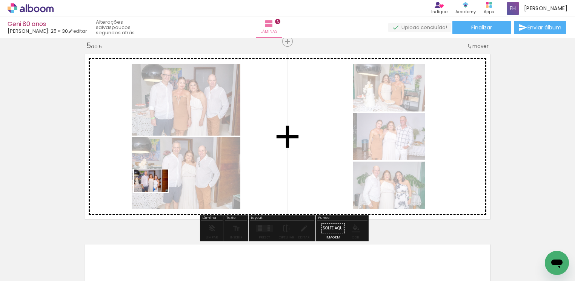
drag, startPoint x: 80, startPoint y: 261, endPoint x: 157, endPoint y: 192, distance: 103.1
click at [157, 192] on quentale-workspace at bounding box center [287, 140] width 575 height 281
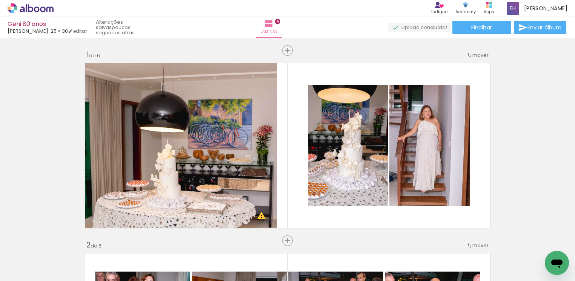
scroll to position [1018, 0]
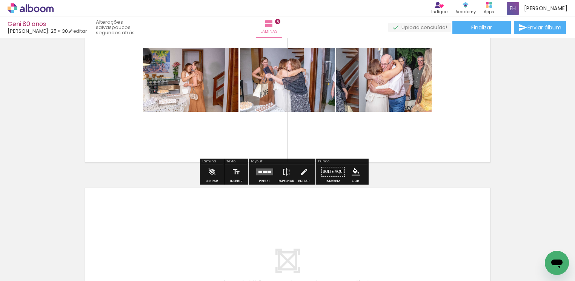
click at [37, 273] on span "Adicionar Fotos" at bounding box center [26, 277] width 23 height 8
click at [0, 0] on input "file" at bounding box center [0, 0] width 0 height 0
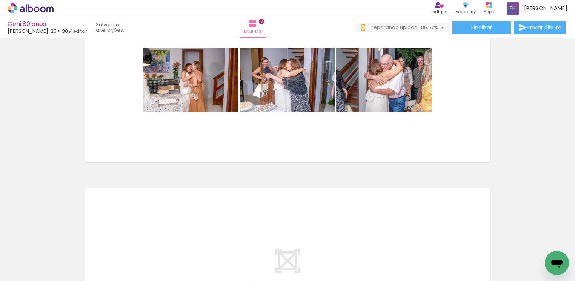
scroll to position [0, 0]
click at [35, 273] on span "Adicionar Fotos" at bounding box center [26, 277] width 23 height 8
click at [0, 0] on input "file" at bounding box center [0, 0] width 0 height 0
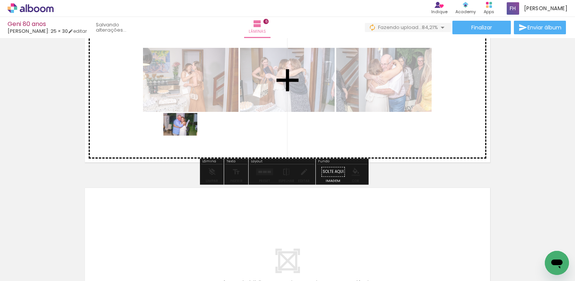
drag, startPoint x: 164, startPoint y: 260, endPoint x: 186, endPoint y: 136, distance: 126.4
click at [186, 136] on quentale-workspace at bounding box center [287, 140] width 575 height 281
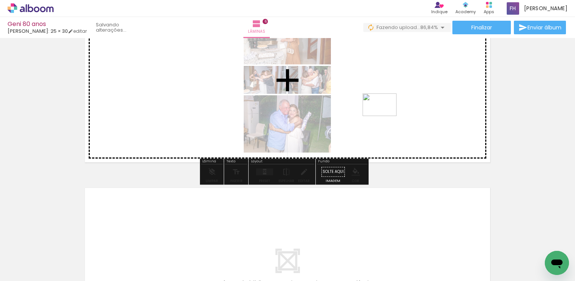
drag, startPoint x: 452, startPoint y: 259, endPoint x: 385, endPoint y: 116, distance: 157.6
click at [385, 116] on quentale-workspace at bounding box center [287, 140] width 575 height 281
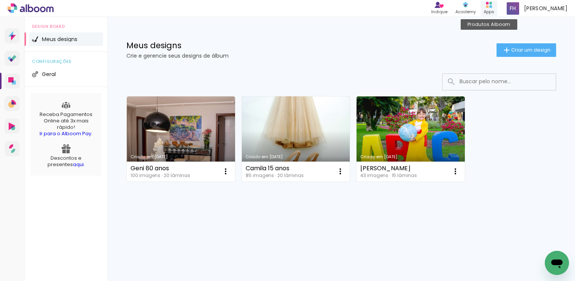
click at [490, 8] on div "Produtos Alboom Apps" at bounding box center [489, 8] width 17 height 15
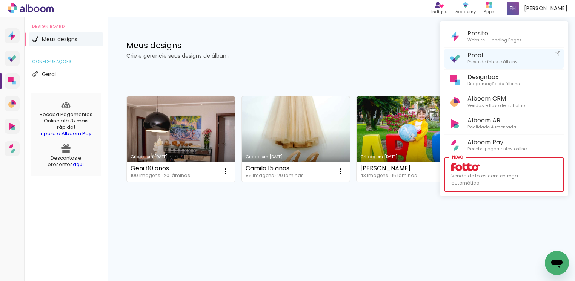
click at [482, 54] on span "Proof" at bounding box center [492, 55] width 50 height 7
click at [399, 139] on div at bounding box center [287, 140] width 575 height 281
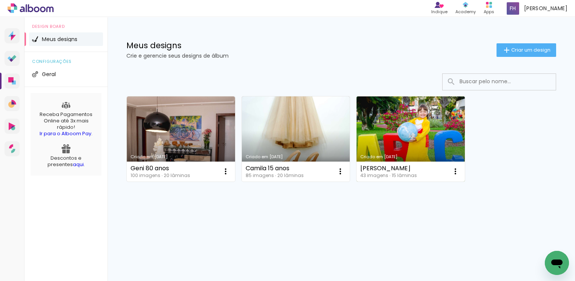
click at [400, 133] on link "Criado em [DATE]" at bounding box center [410, 139] width 108 height 85
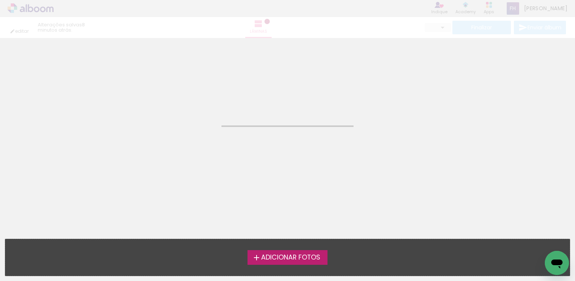
click at [400, 133] on neon-animated-pages "Confirmar Cancelar" at bounding box center [287, 159] width 575 height 243
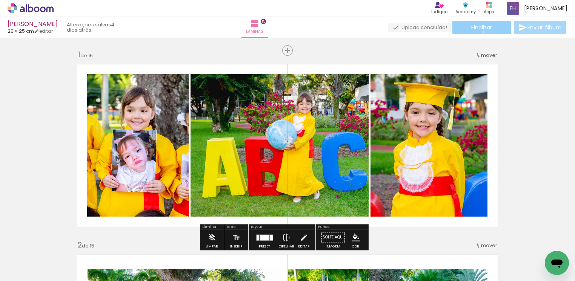
click at [481, 32] on paper-button "Finalizar" at bounding box center [481, 28] width 58 height 14
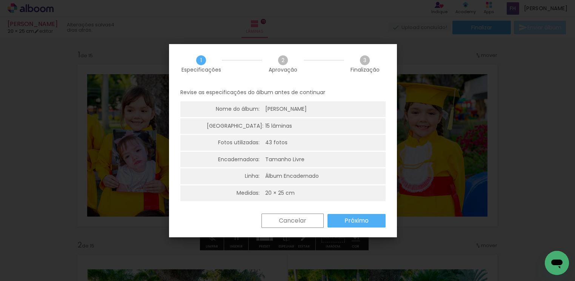
click at [0, 0] on slot "Próximo" at bounding box center [0, 0] width 0 height 0
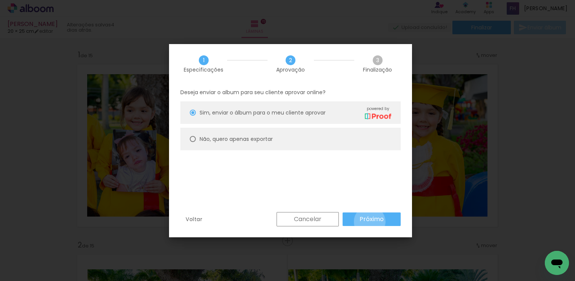
click at [0, 0] on slot "Próximo" at bounding box center [0, 0] width 0 height 0
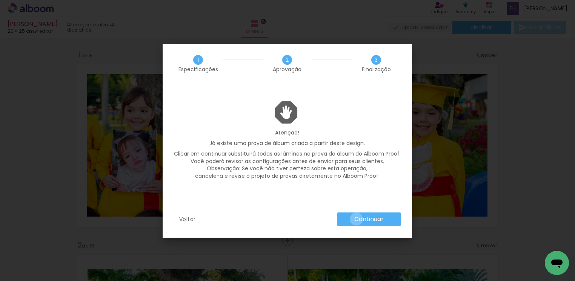
click at [0, 0] on slot "Continuar" at bounding box center [0, 0] width 0 height 0
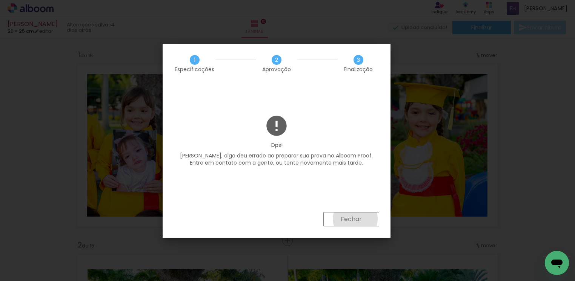
click at [0, 0] on slot "Fechar" at bounding box center [0, 0] width 0 height 0
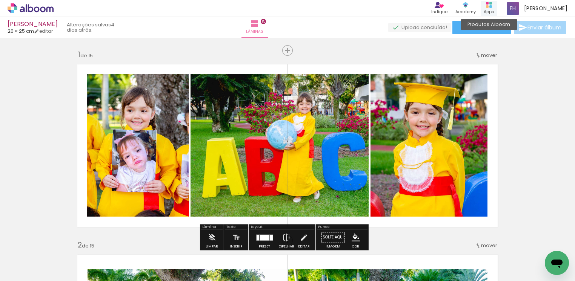
click at [490, 5] on icon at bounding box center [489, 5] width 6 height 6
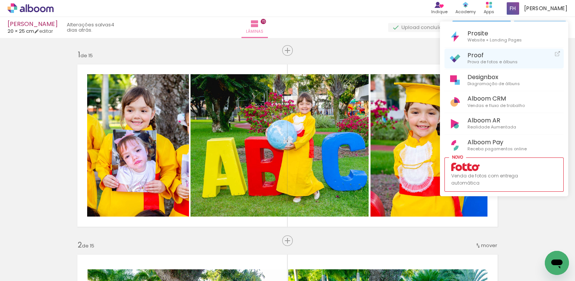
click at [479, 59] on span "Prova de fotos e álbuns" at bounding box center [492, 62] width 50 height 7
click at [355, 7] on div at bounding box center [287, 140] width 575 height 281
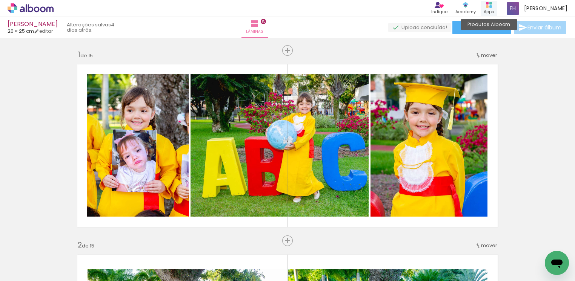
click at [488, 5] on rect at bounding box center [487, 6] width 3 height 3
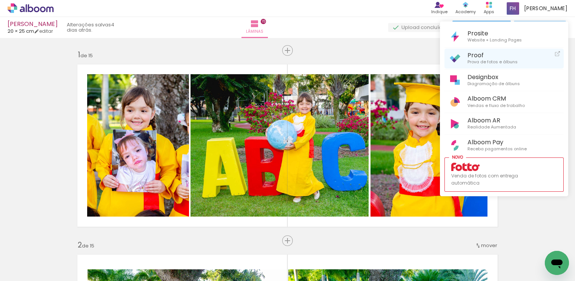
click at [477, 55] on span "Proof" at bounding box center [492, 55] width 50 height 7
